Goal: Communication & Community: Answer question/provide support

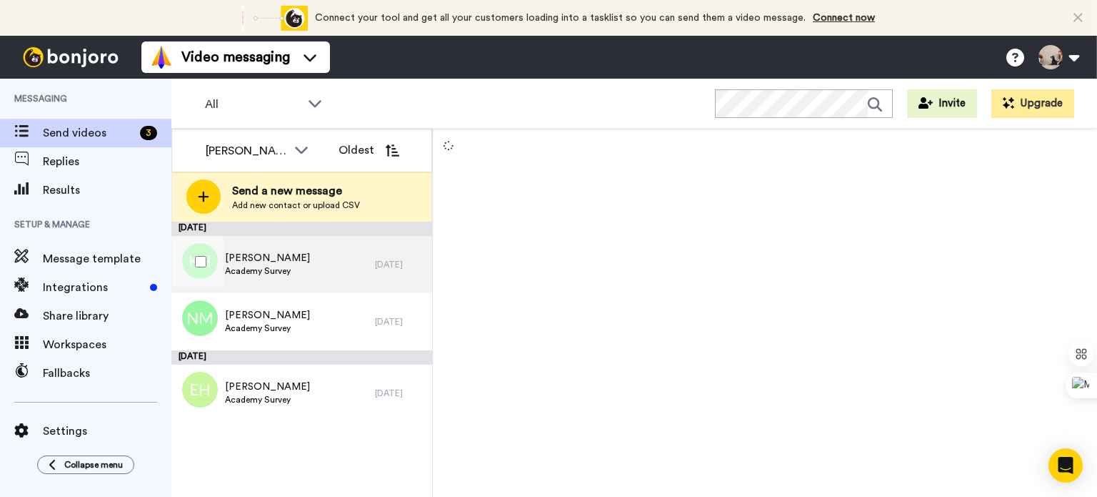
click at [347, 246] on div "[PERSON_NAME] Academy Survey" at bounding box center [273, 264] width 204 height 57
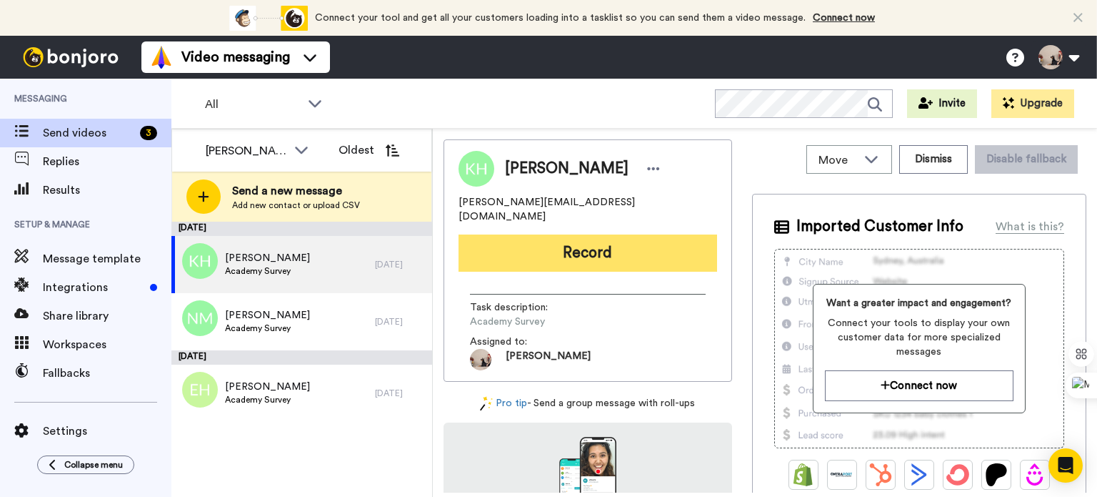
click at [612, 254] on button "Record" at bounding box center [588, 252] width 259 height 37
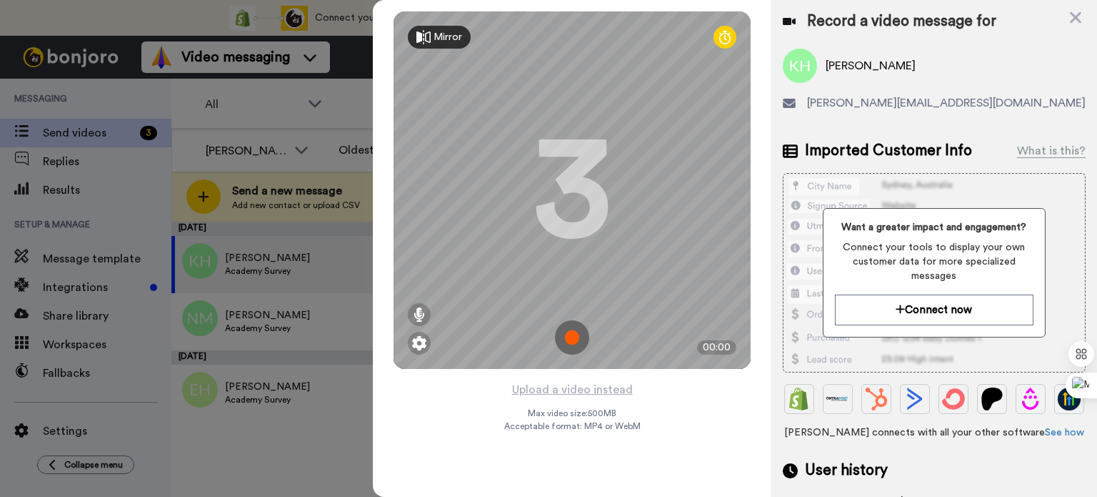
click at [572, 347] on img at bounding box center [572, 337] width 34 height 34
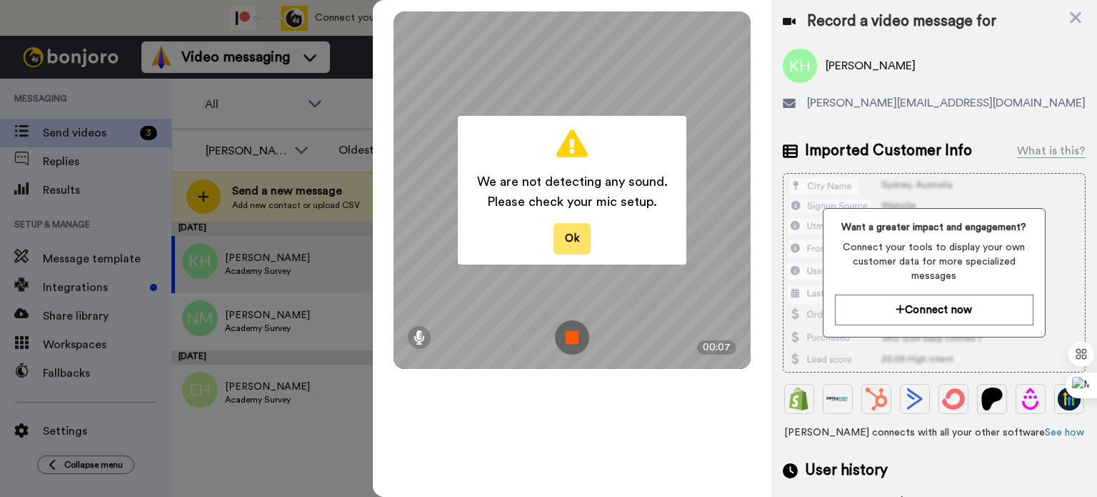
click at [569, 249] on button "Ok" at bounding box center [572, 238] width 37 height 31
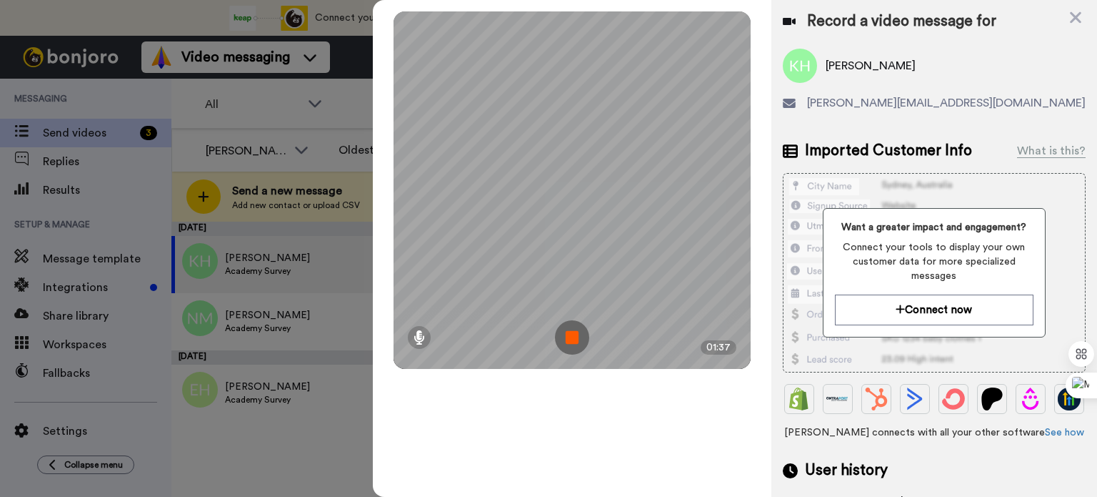
click at [574, 332] on img at bounding box center [572, 337] width 34 height 34
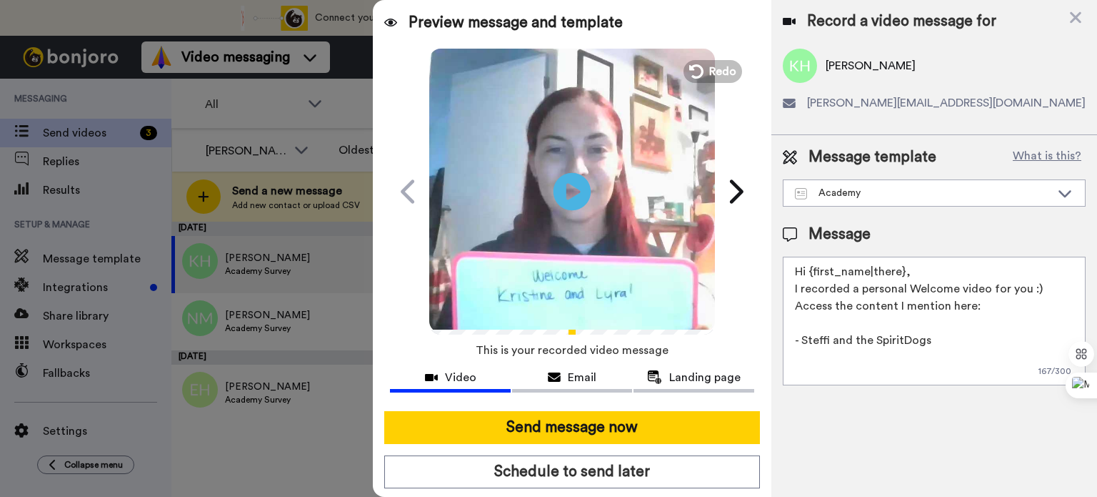
click at [574, 197] on icon at bounding box center [573, 191] width 38 height 38
click at [912, 268] on textarea "Hi {first_name|there}, I recorded a personal Welcome video for you :) Access th…" at bounding box center [934, 321] width 303 height 129
click at [570, 172] on icon "Play/Pause" at bounding box center [573, 191] width 38 height 68
click at [856, 284] on textarea "Hi I recorded a personal Welcome video for you :) Access the content I mention …" at bounding box center [934, 321] width 303 height 129
click at [842, 274] on textarea "Hi I recorded a personal Welcome video for you :) Access the content I mention …" at bounding box center [934, 321] width 303 height 129
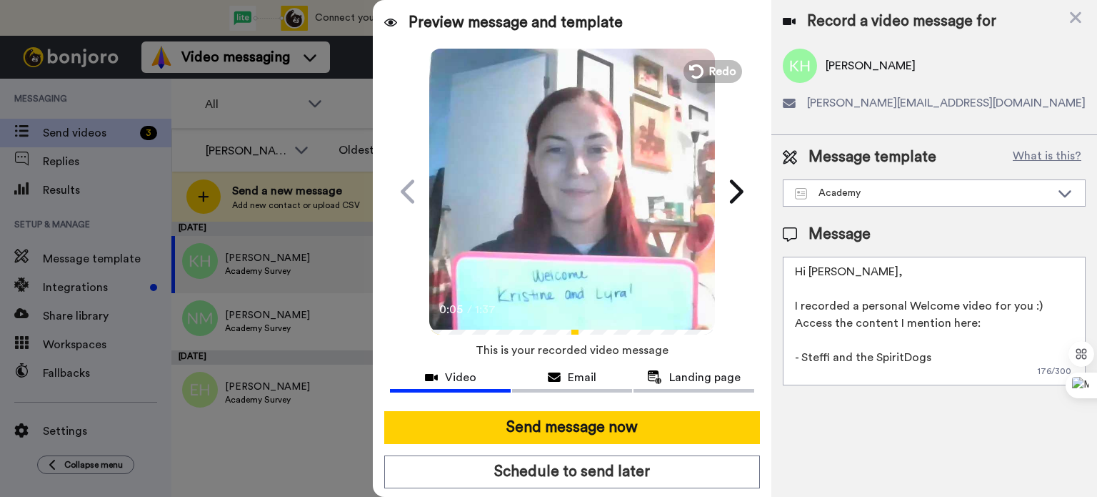
click at [1046, 315] on textarea "Hi [PERSON_NAME], I recorded a personal Welcome video for you :) Access the con…" at bounding box center [934, 321] width 303 height 129
click at [1044, 311] on textarea "Hi [PERSON_NAME], I recorded a personal Welcome video for you :) Access the con…" at bounding box center [934, 321] width 303 height 129
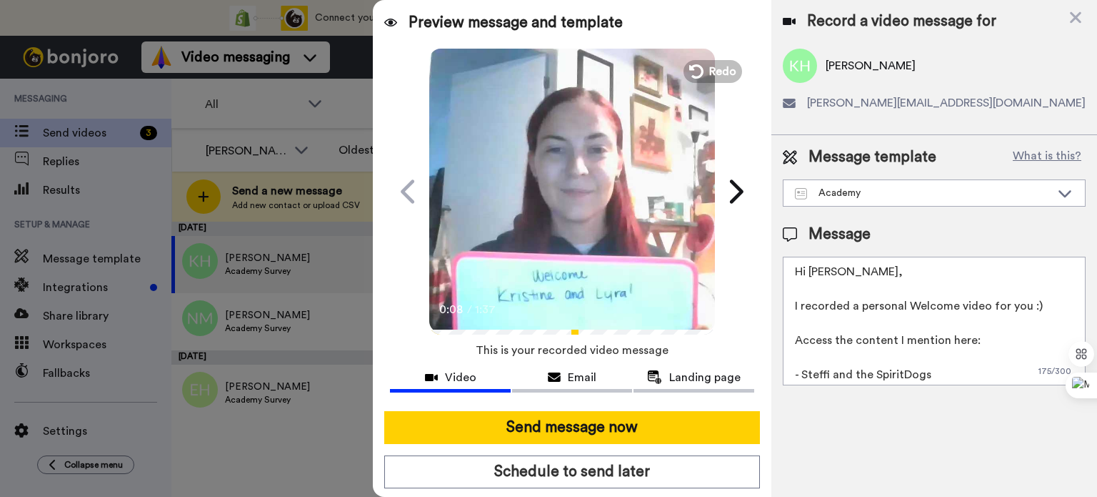
click at [941, 377] on textarea "Hi [PERSON_NAME], I recorded a personal Welcome video for you :) Access the con…" at bounding box center [934, 321] width 303 height 129
click at [875, 374] on textarea "Hi [PERSON_NAME], I recorded a personal Welcome video for you :) Access the con…" at bounding box center [934, 321] width 303 height 129
click at [832, 354] on textarea "Hi [PERSON_NAME], I recorded a personal Welcome video for you :) Access the con…" at bounding box center [934, 321] width 303 height 129
paste textarea "[URL][DOMAIN_NAME]"
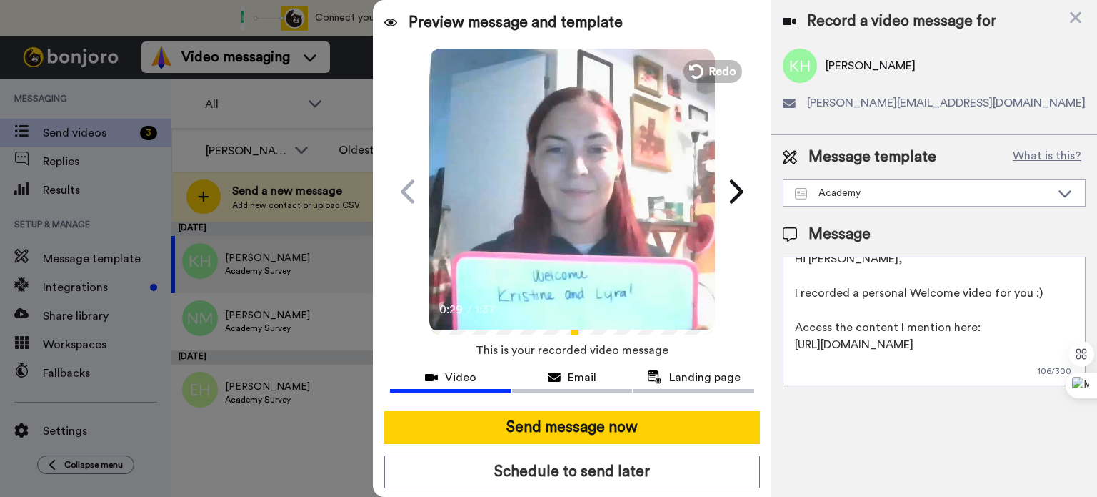
scroll to position [30, 0]
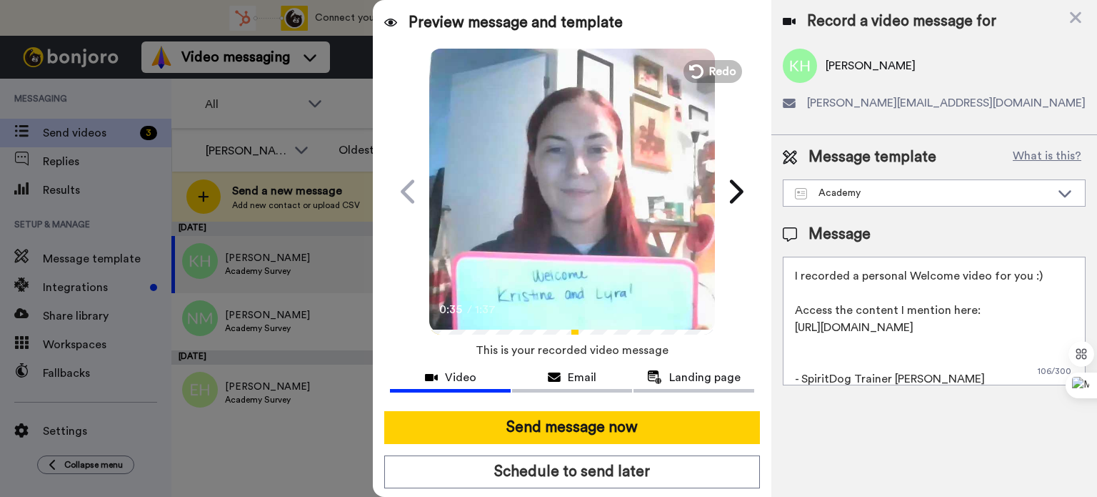
paste textarea "[URL][DOMAIN_NAME]"
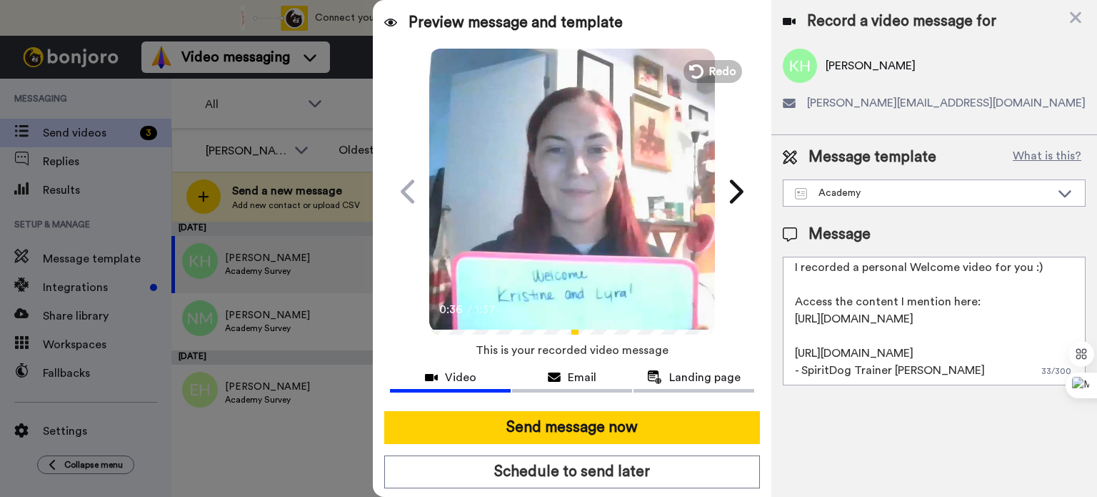
scroll to position [72, 0]
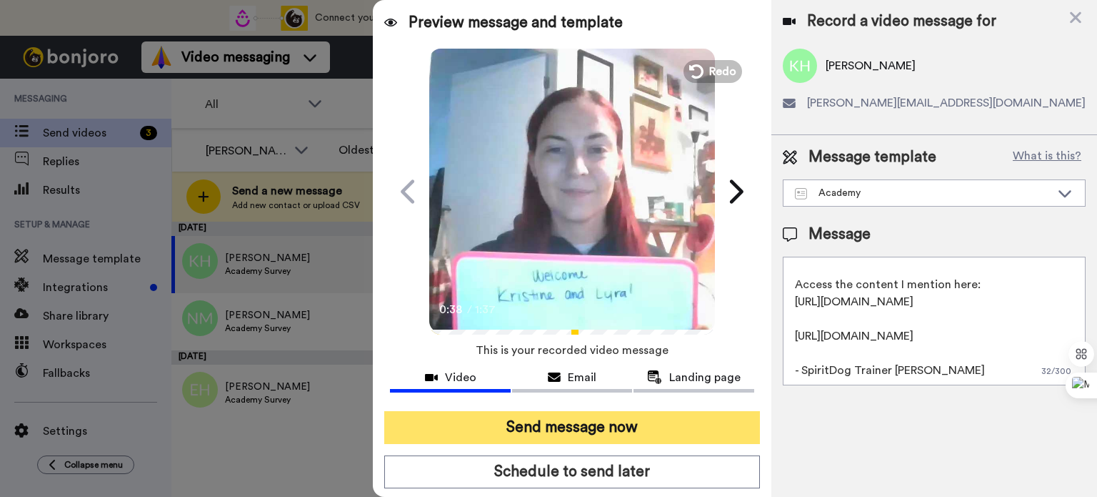
type textarea "Hi [PERSON_NAME], I recorded a personal Welcome video for you :) Access the con…"
click at [614, 428] on button "Send message now" at bounding box center [572, 427] width 376 height 33
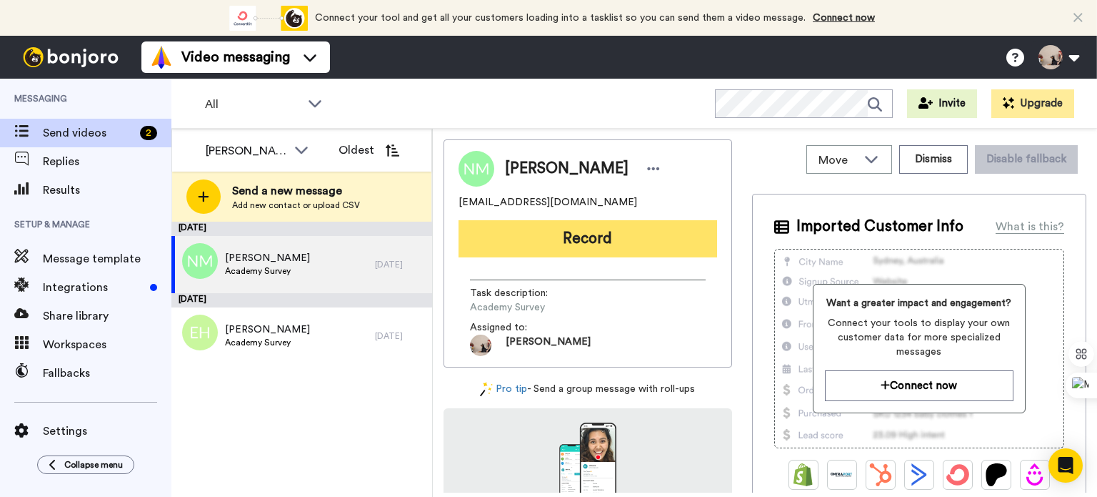
click at [596, 241] on button "Record" at bounding box center [588, 238] width 259 height 37
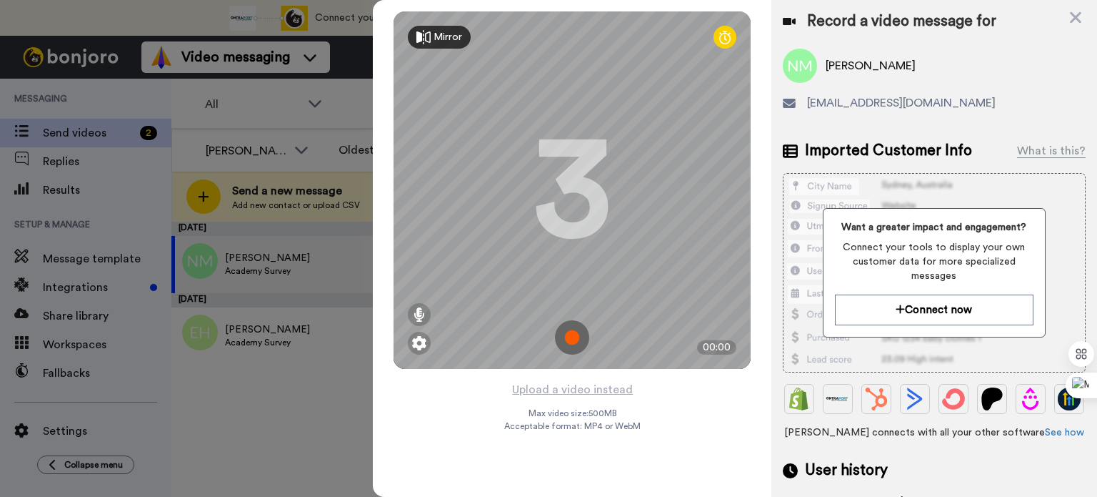
click at [578, 341] on img at bounding box center [572, 337] width 34 height 34
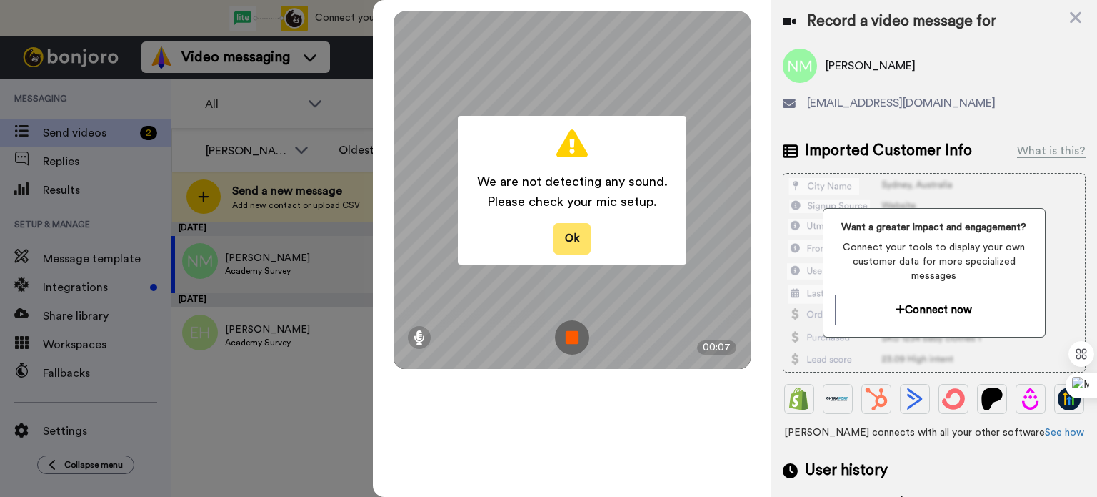
click at [562, 246] on button "Ok" at bounding box center [572, 238] width 37 height 31
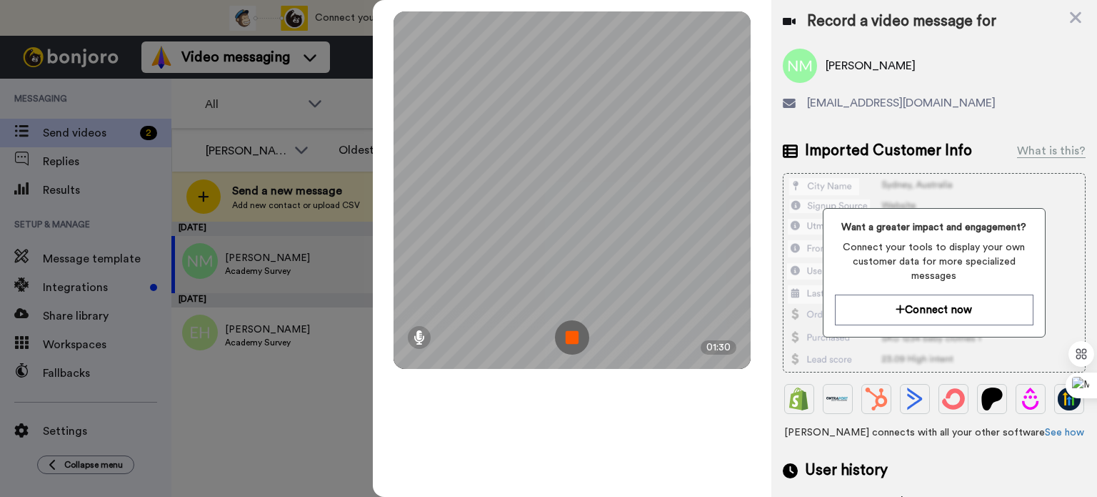
click at [570, 335] on img at bounding box center [572, 337] width 34 height 34
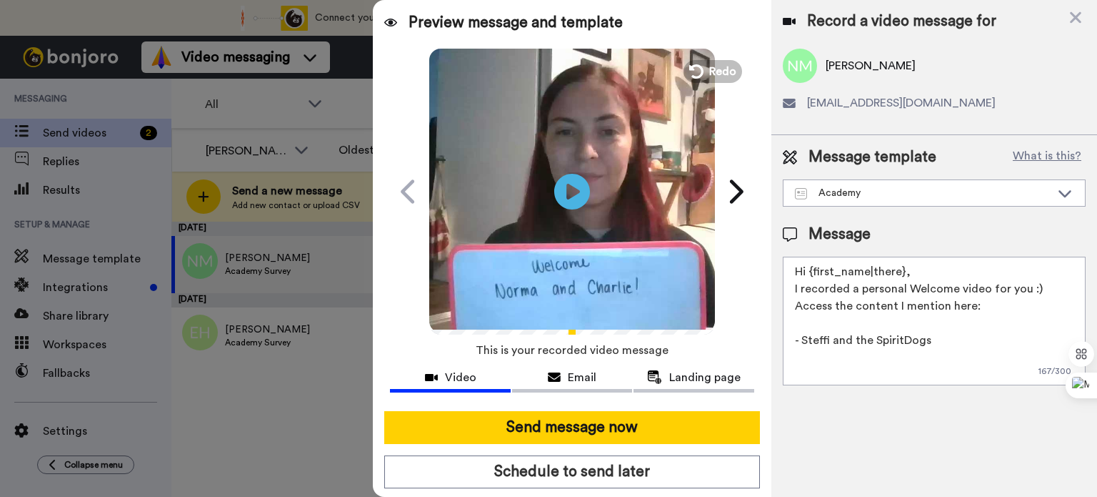
click at [532, 254] on video at bounding box center [572, 189] width 286 height 286
click at [920, 279] on textarea "Hi {first_name|there}, I recorded a personal Welcome video for you :) Access th…" at bounding box center [934, 321] width 303 height 129
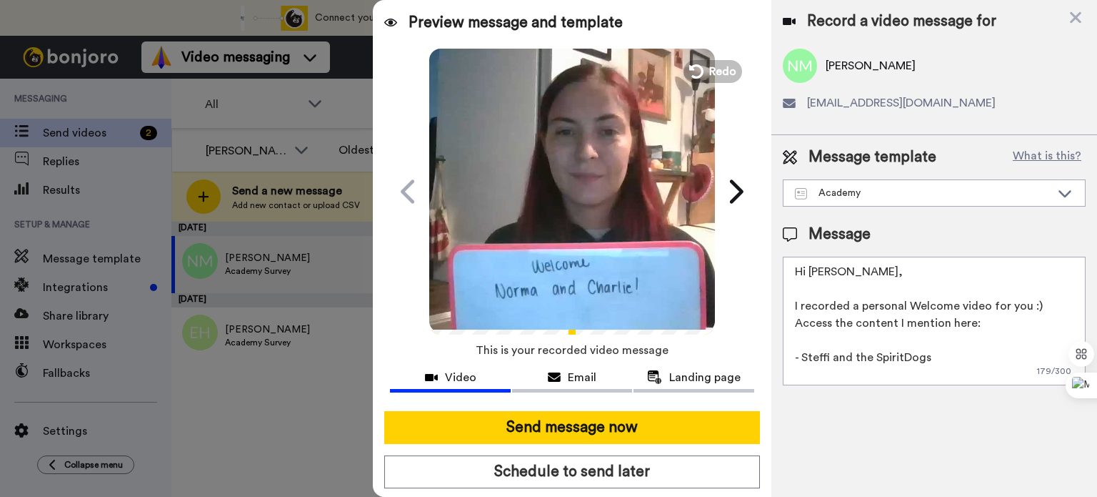
click at [1046, 302] on textarea "Hi Norma, I recorded a personal Welcome video for you :) Access the content I m…" at bounding box center [934, 321] width 303 height 129
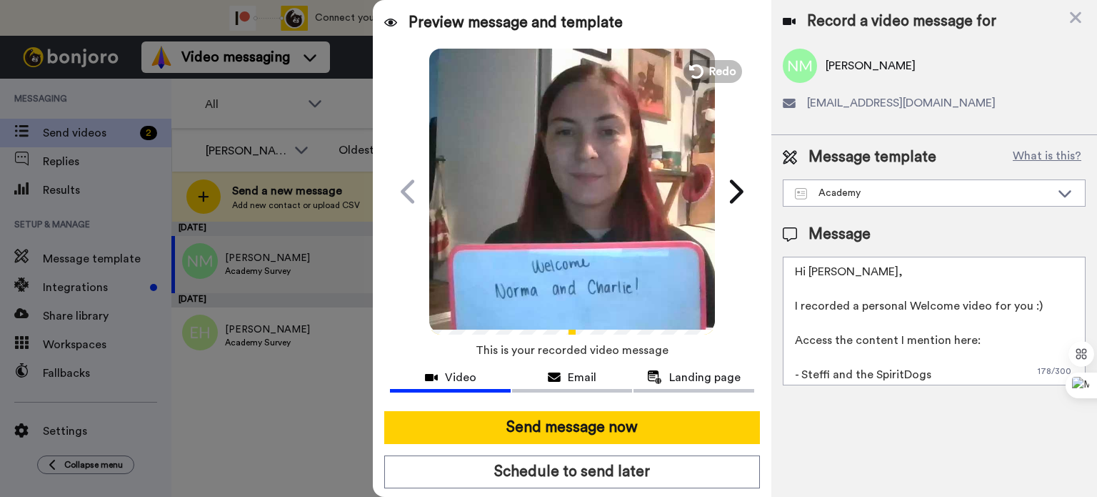
scroll to position [4, 0]
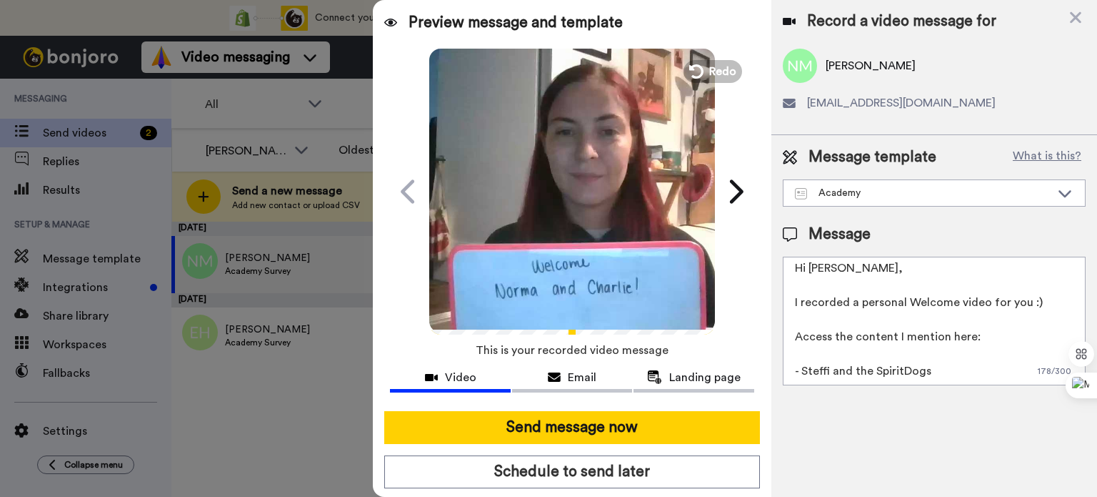
click at [889, 348] on textarea "Hi Norma, I recorded a personal Welcome video for you :) Access the content I m…" at bounding box center [934, 321] width 303 height 129
paste textarea "normajmurray19@gmail.com"
drag, startPoint x: 960, startPoint y: 357, endPoint x: 783, endPoint y: 342, distance: 177.1
click at [783, 342] on textarea "Hi Norma, I recorded a personal Welcome video for you :) Access the content I m…" at bounding box center [934, 321] width 303 height 129
click at [928, 342] on textarea "Hi Norma, I recorded a personal Welcome video for you :) Access the content I m…" at bounding box center [934, 321] width 303 height 129
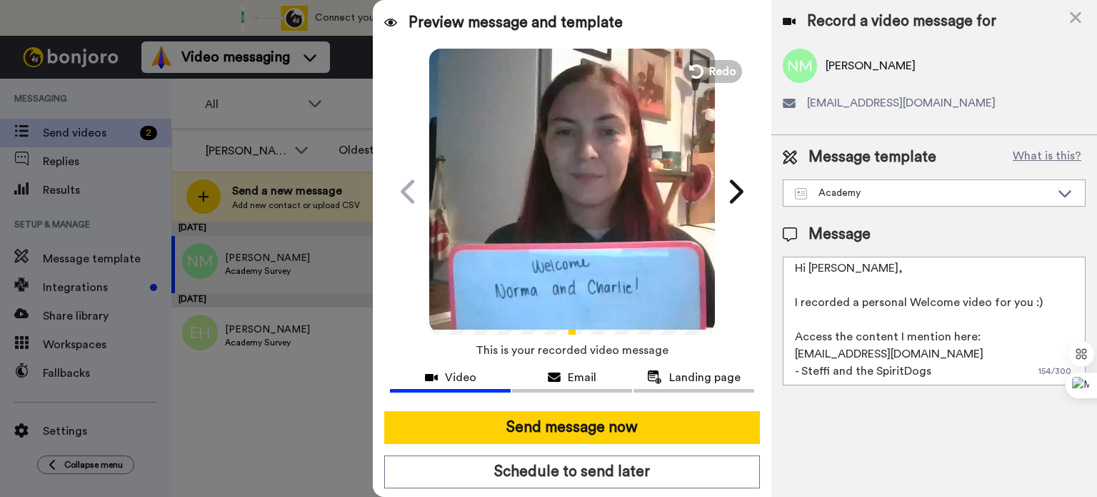
drag, startPoint x: 957, startPoint y: 352, endPoint x: 777, endPoint y: 347, distance: 180.9
click at [777, 347] on div "Message template What is this? Academy Calm Walk Forumla Listening bundle House…" at bounding box center [935, 266] width 326 height 262
click at [1012, 335] on textarea "Hi Norma, I recorded a personal Welcome video for you :) Access the content I m…" at bounding box center [934, 321] width 303 height 129
drag, startPoint x: 980, startPoint y: 345, endPoint x: 780, endPoint y: 354, distance: 200.2
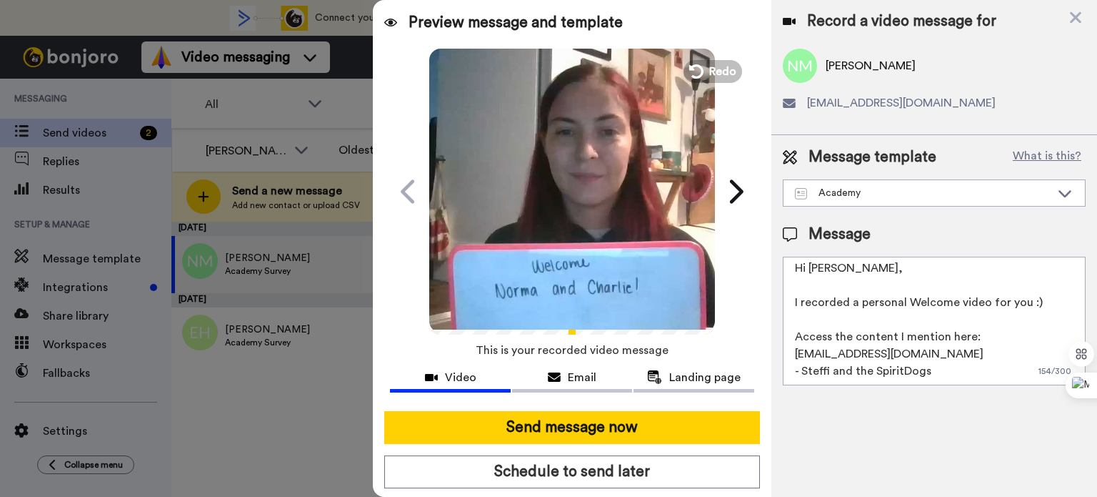
click at [780, 354] on div "Message template What is this? Academy Calm Walk Forumla Listening bundle House…" at bounding box center [935, 266] width 326 height 262
paste textarea "[URL][DOMAIN_NAME]"
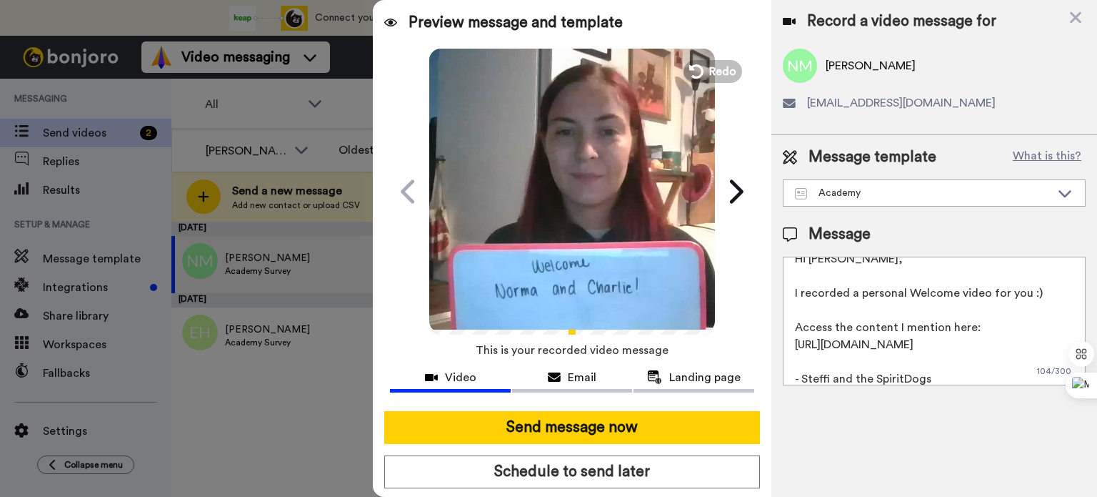
scroll to position [38, 0]
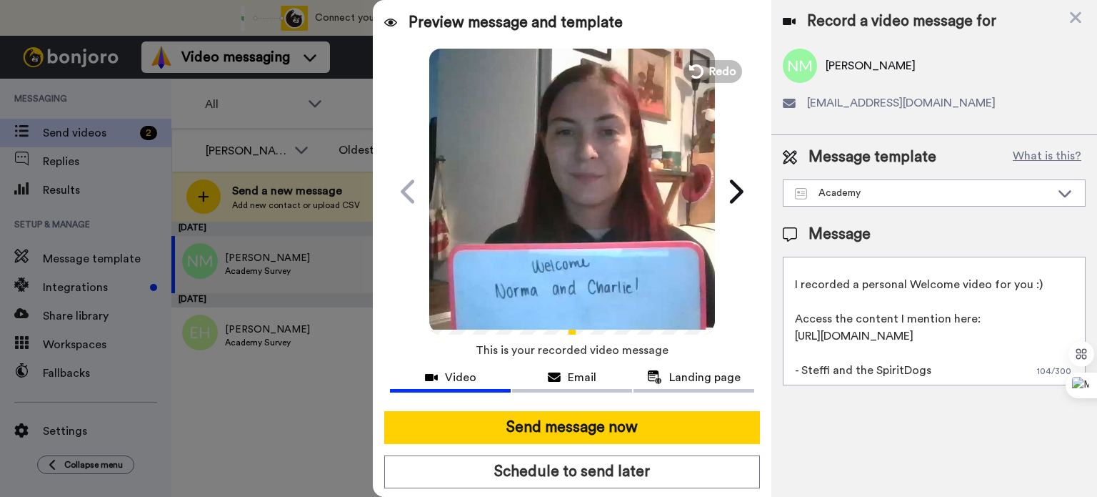
click at [948, 370] on textarea "Hi Norma, I recorded a personal Welcome video for you :) Access the content I m…" at bounding box center [934, 321] width 303 height 129
click at [882, 370] on textarea "Hi Norma, I recorded a personal Welcome video for you :) Access the content I m…" at bounding box center [934, 321] width 303 height 129
type textarea "Hi Norma, I recorded a personal Welcome video for you :) Access the content I m…"
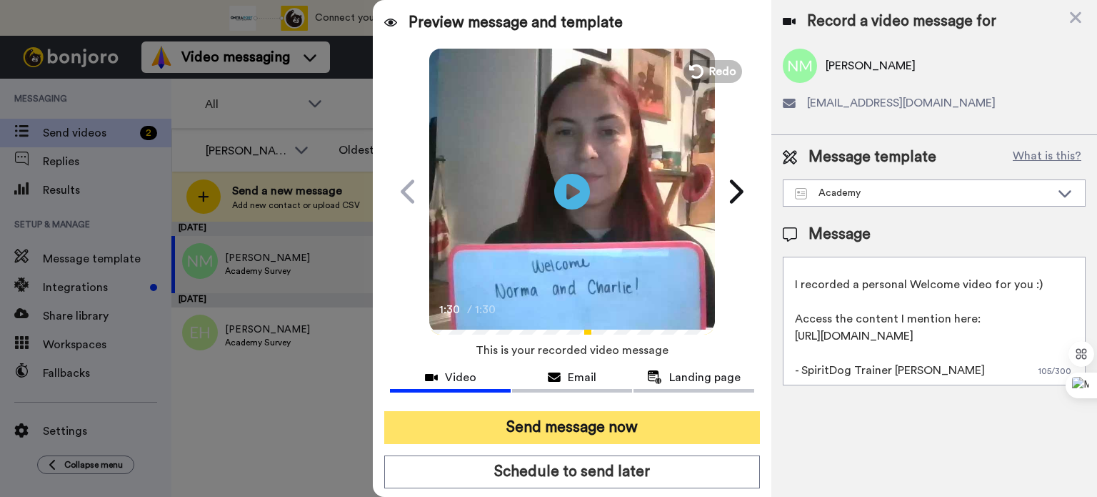
click at [581, 434] on button "Send message now" at bounding box center [572, 427] width 376 height 33
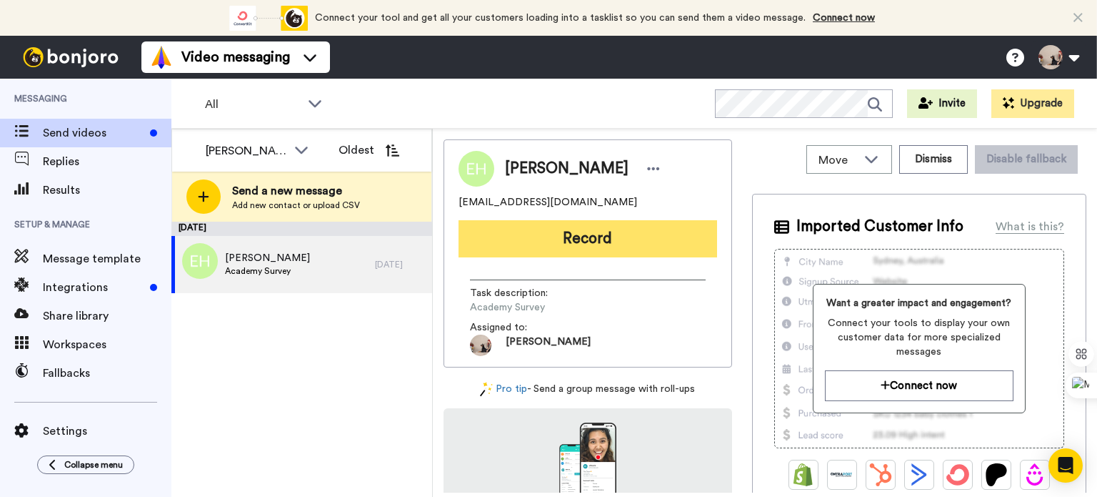
click at [583, 226] on button "Record" at bounding box center [588, 238] width 259 height 37
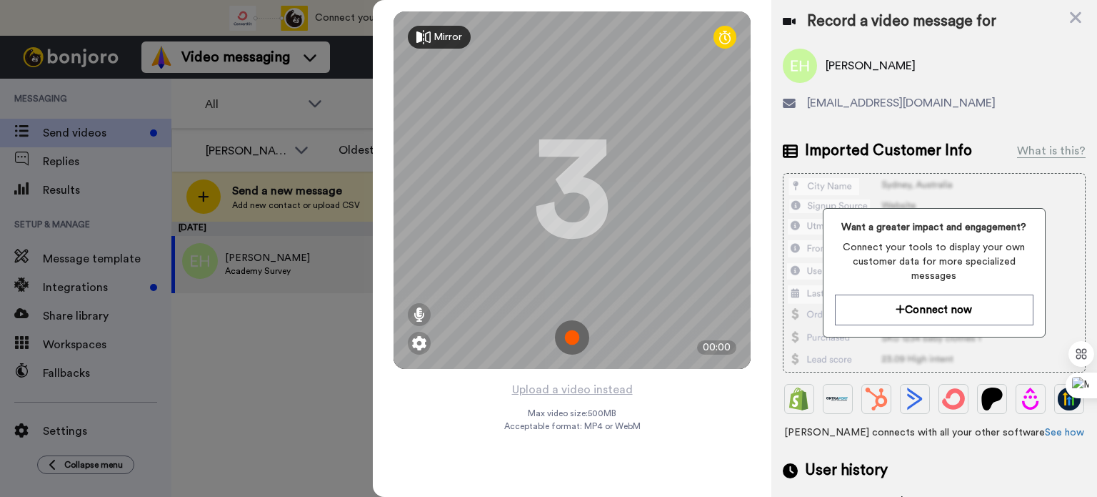
click at [574, 339] on img at bounding box center [572, 337] width 34 height 34
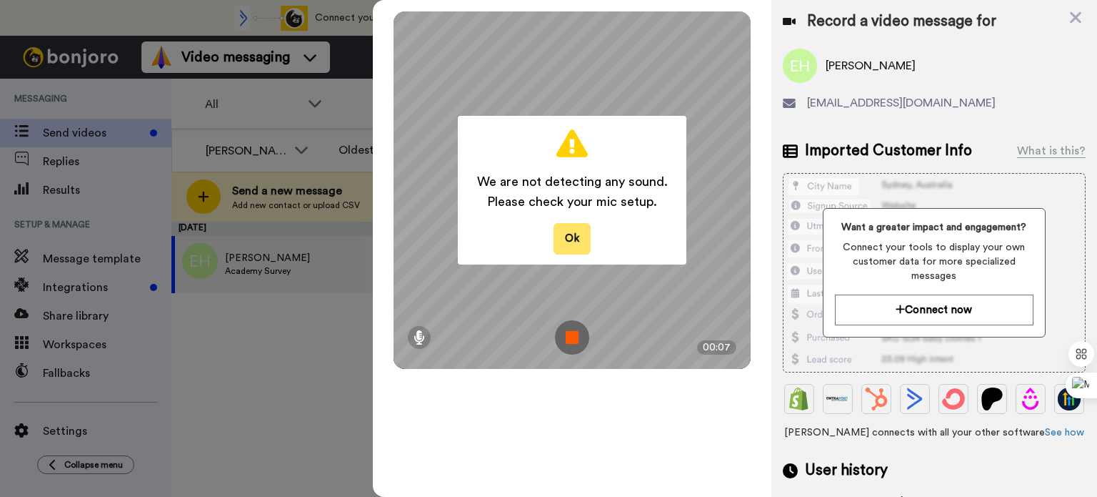
click at [563, 236] on button "Ok" at bounding box center [572, 238] width 37 height 31
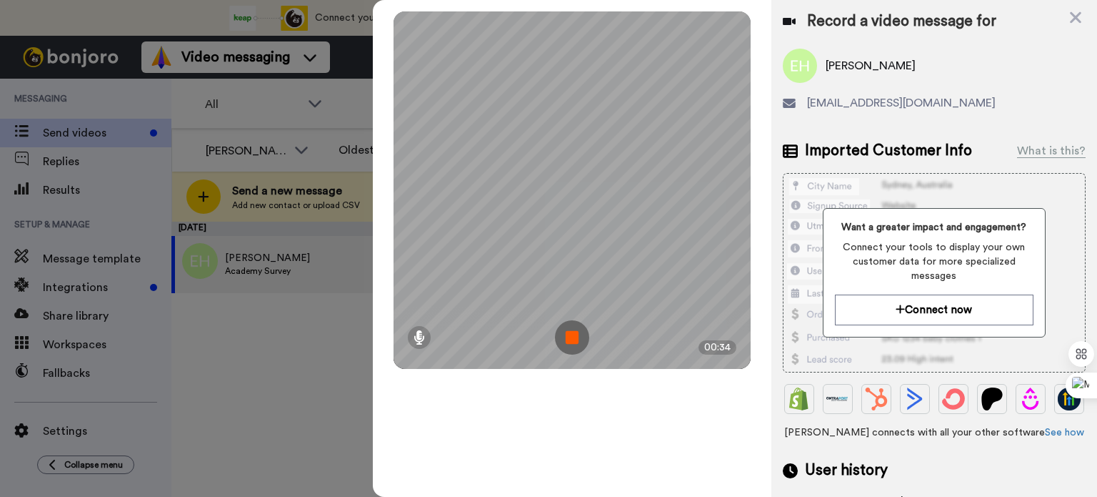
click at [564, 343] on img at bounding box center [572, 337] width 34 height 34
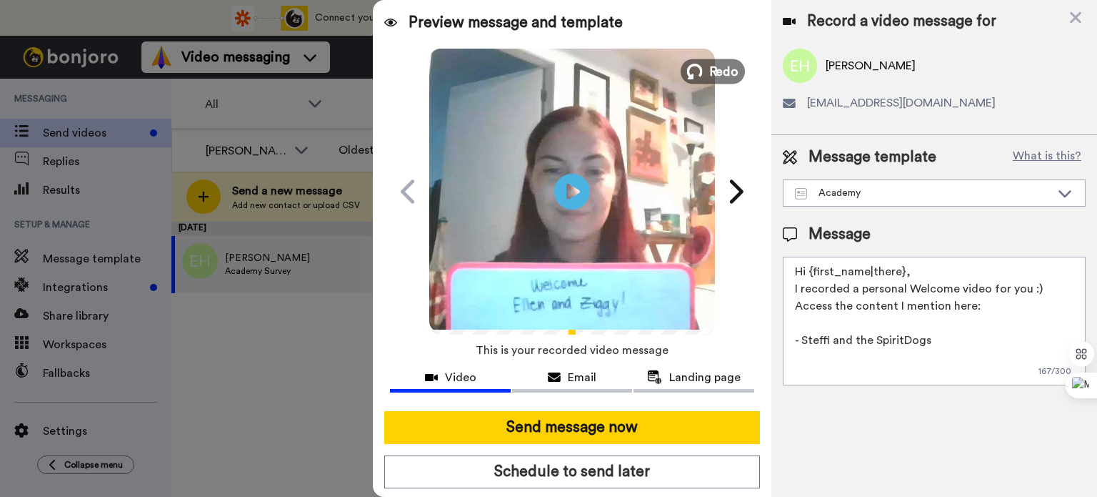
click at [710, 71] on span "Redo" at bounding box center [724, 70] width 30 height 19
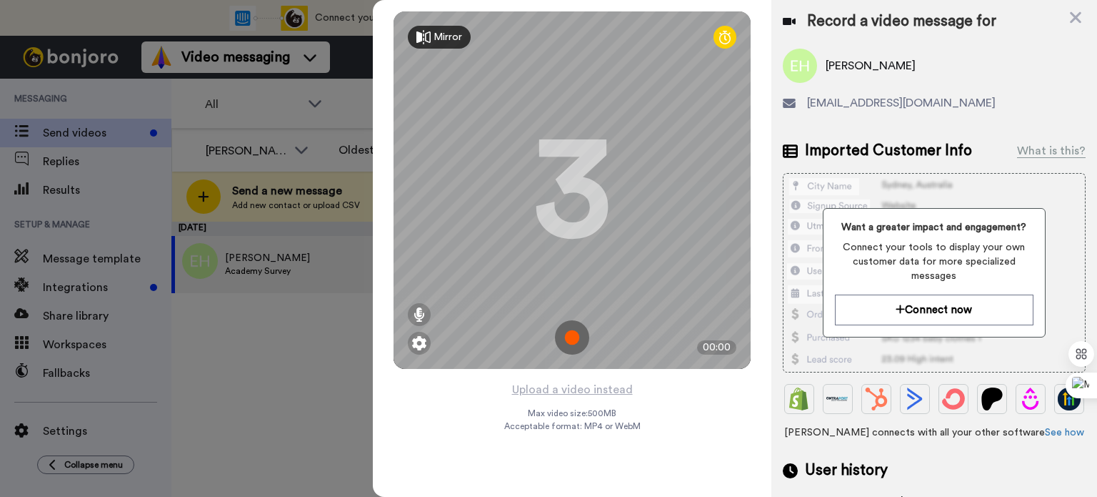
click at [572, 327] on img at bounding box center [572, 337] width 34 height 34
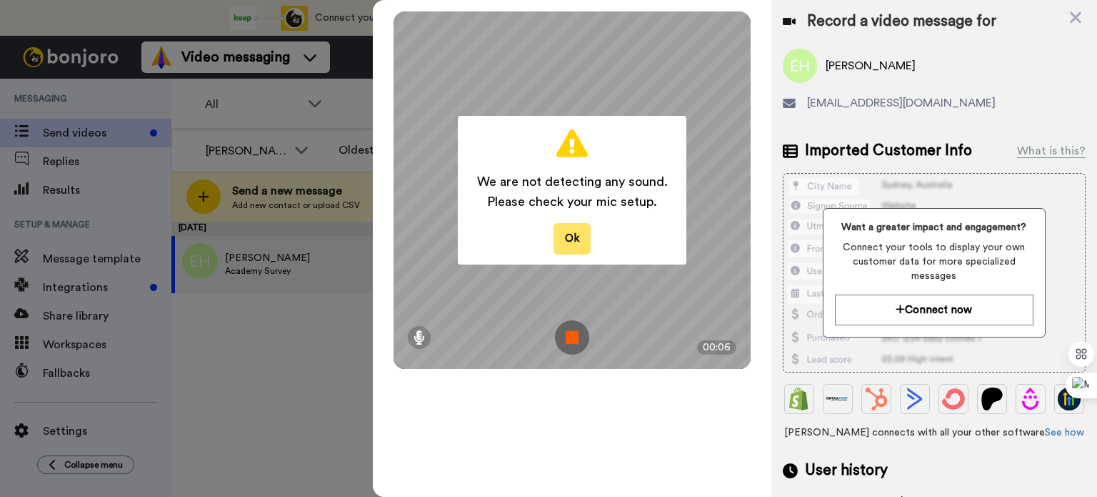
click at [569, 230] on button "Ok" at bounding box center [572, 238] width 37 height 31
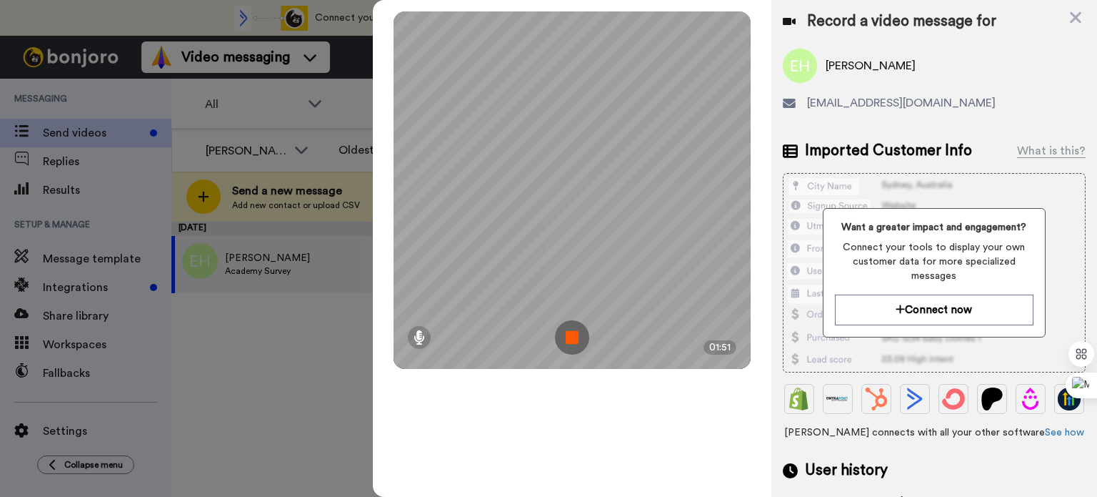
click at [572, 333] on img at bounding box center [572, 337] width 34 height 34
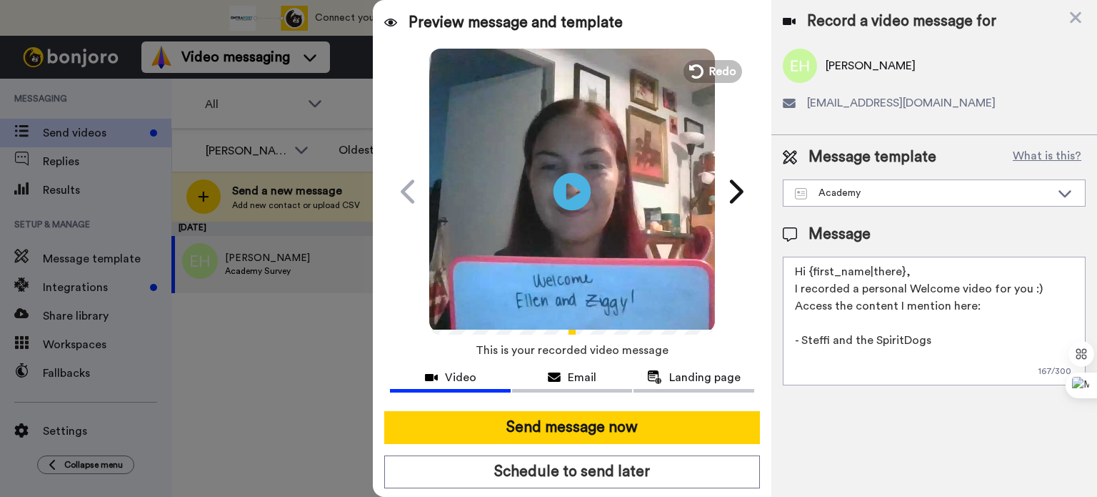
click at [554, 191] on icon at bounding box center [573, 191] width 38 height 38
click at [910, 272] on textarea "Hi {first_name|there}, I recorded a personal Welcome video for you :) Access th…" at bounding box center [934, 321] width 303 height 129
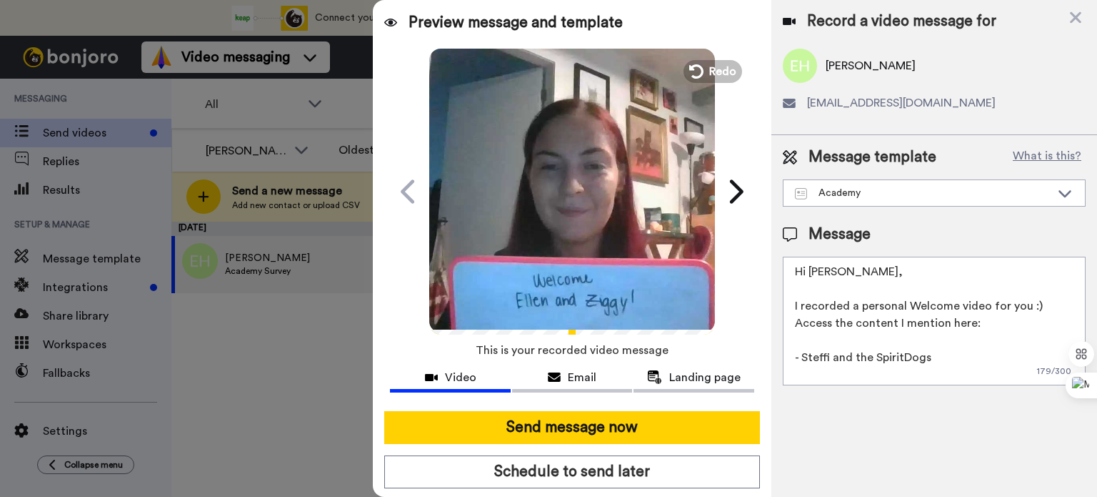
click at [1037, 305] on textarea "Hi Ellen, I recorded a personal Welcome video for you :) Access the content I m…" at bounding box center [934, 321] width 303 height 129
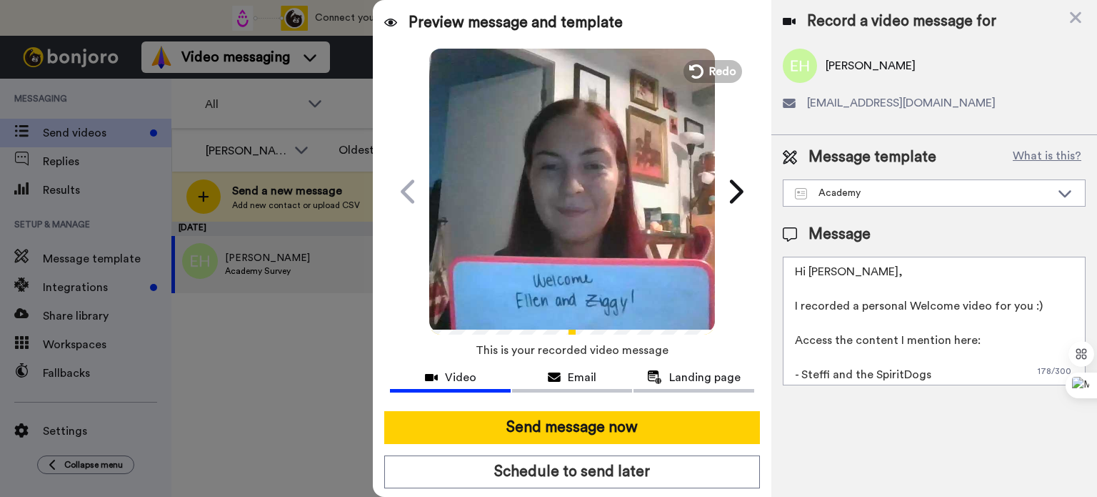
scroll to position [4, 0]
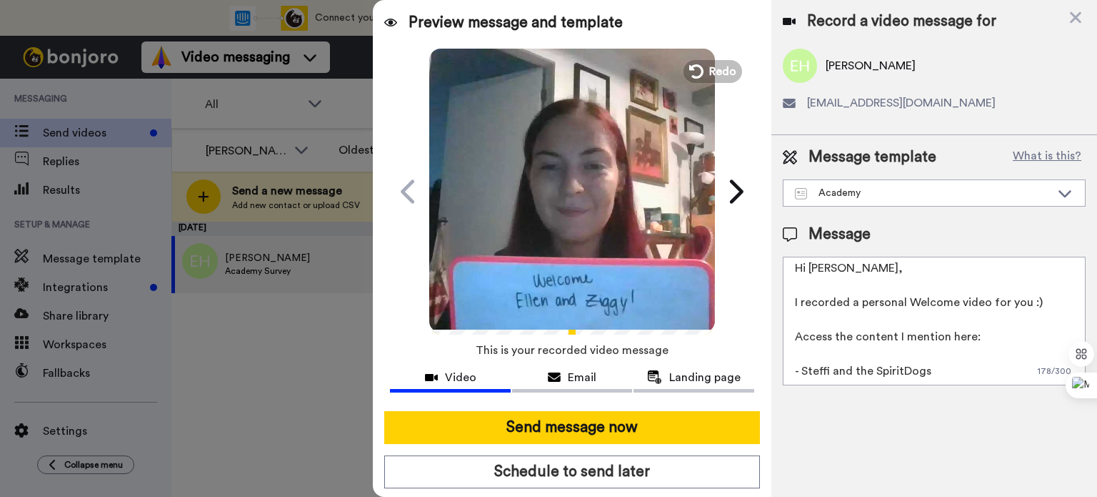
click at [927, 379] on textarea "Hi Ellen, I recorded a personal Welcome video for you :) Access the content I m…" at bounding box center [934, 321] width 303 height 129
click at [876, 371] on textarea "Hi Ellen, I recorded a personal Welcome video for you :) Access the content I m…" at bounding box center [934, 321] width 303 height 129
click at [846, 354] on textarea "Hi Ellen, I recorded a personal Welcome video for you :) Access the content I m…" at bounding box center [934, 321] width 303 height 129
paste textarea "https://academy.spiritdogtraining.com/courses/ultimate-puppy-program/"
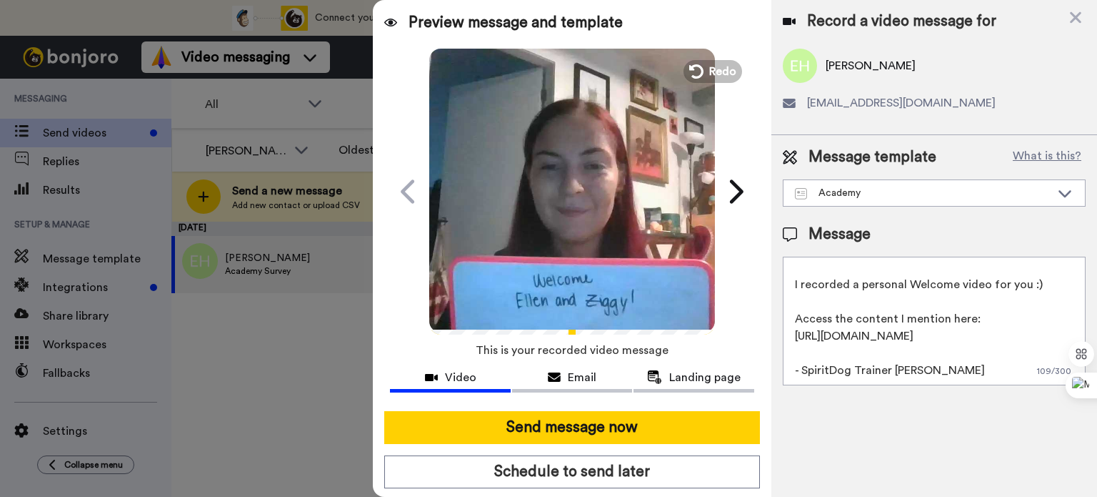
scroll to position [0, 0]
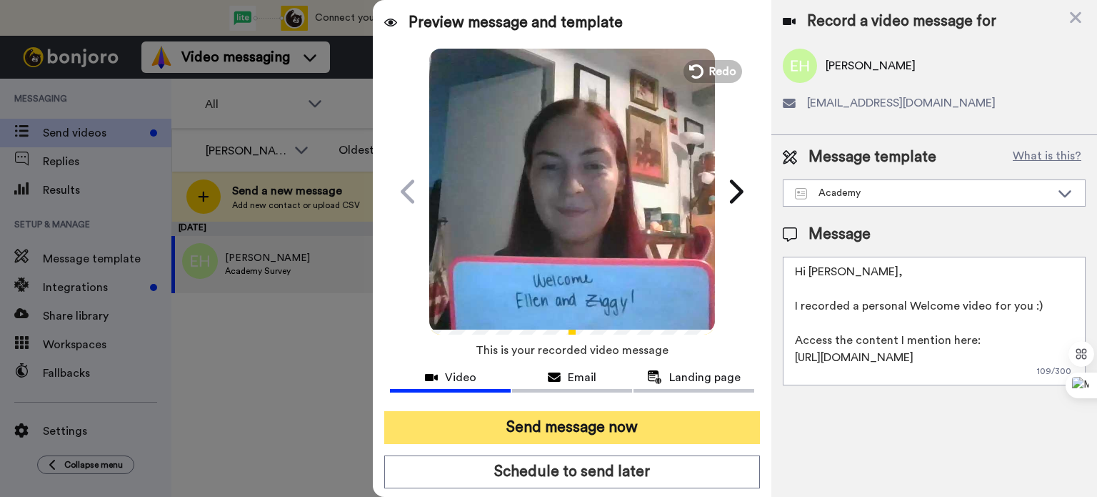
type textarea "Hi Ellen, I recorded a personal Welcome video for you :) Access the content I m…"
click at [569, 425] on button "Send message now" at bounding box center [572, 427] width 376 height 33
